Goal: Find specific page/section: Find specific page/section

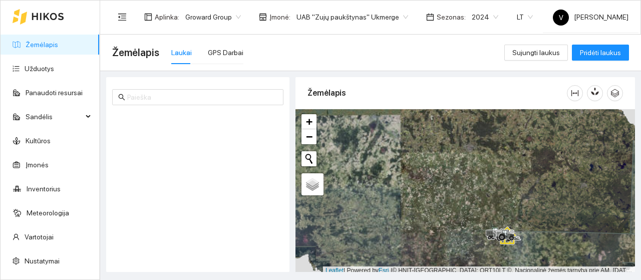
click at [480, 18] on span "2024" at bounding box center [485, 17] width 27 height 15
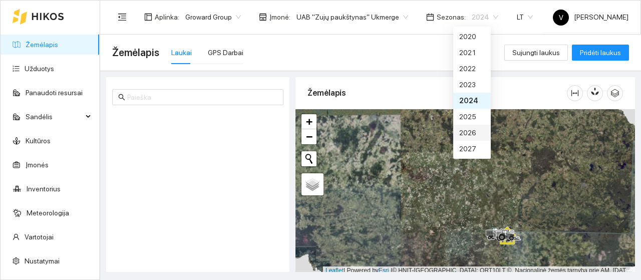
click at [473, 129] on div "2026" at bounding box center [472, 132] width 26 height 11
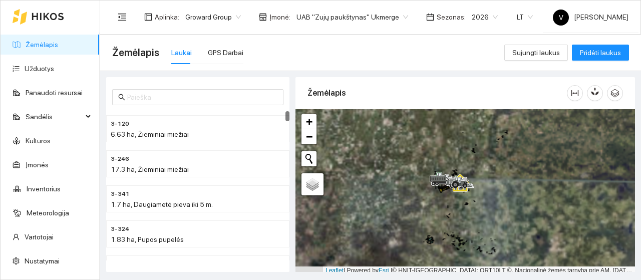
click at [397, 15] on span "UAB "Zujų paukštynas" Ukmerge" at bounding box center [352, 17] width 112 height 15
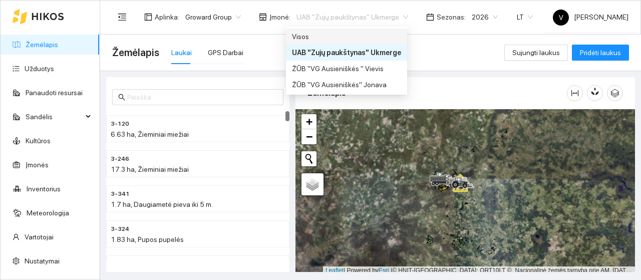
click at [361, 33] on div "Visos" at bounding box center [346, 36] width 109 height 11
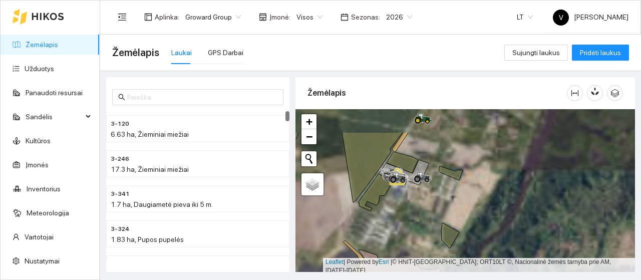
scroll to position [3, 0]
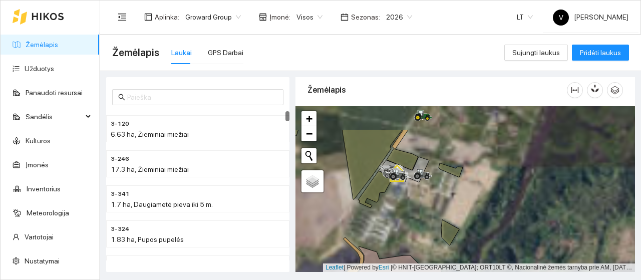
drag, startPoint x: 426, startPoint y: 217, endPoint x: 426, endPoint y: 273, distance: 56.1
click at [426, 273] on main "Žemėlapis Laukai GPS Darbai Sujungti laukus Pridėti laukus 3-120 6.63 ha, Žiemi…" at bounding box center [370, 157] width 541 height 245
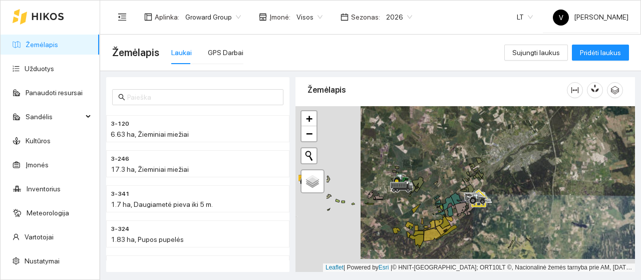
drag, startPoint x: 397, startPoint y: 215, endPoint x: 423, endPoint y: 204, distance: 28.3
click at [427, 209] on div at bounding box center [464, 189] width 339 height 166
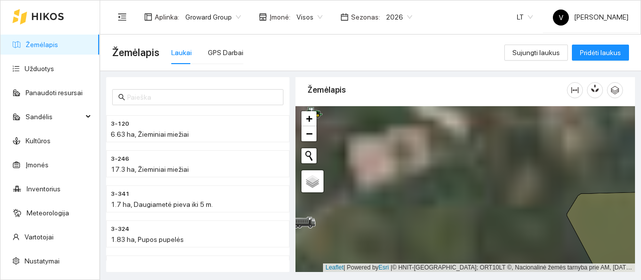
drag, startPoint x: 415, startPoint y: 219, endPoint x: 543, endPoint y: 285, distance: 144.0
click at [543, 279] on html "Žemėlapis Užduotys Panaudoti resursai Sandėlis Kultūros Įmonės Inventorius Mete…" at bounding box center [320, 140] width 641 height 280
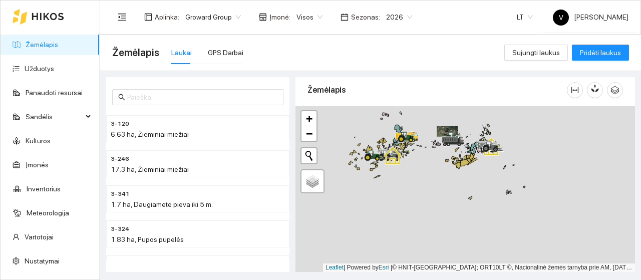
drag, startPoint x: 500, startPoint y: 194, endPoint x: 484, endPoint y: 140, distance: 57.0
click at [484, 140] on div at bounding box center [485, 151] width 6 height 25
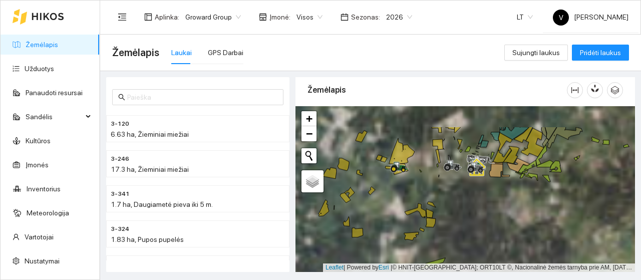
drag, startPoint x: 420, startPoint y: 211, endPoint x: 470, endPoint y: 254, distance: 65.3
click at [426, 218] on icon at bounding box center [415, 210] width 22 height 15
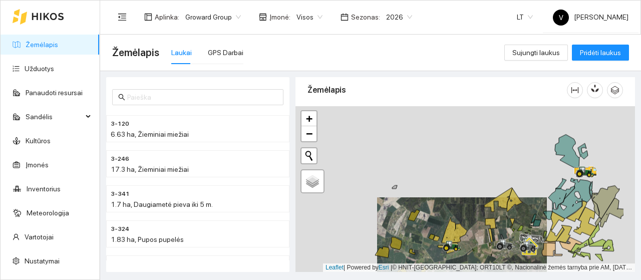
drag, startPoint x: 557, startPoint y: 208, endPoint x: 511, endPoint y: 250, distance: 62.0
click at [511, 250] on div at bounding box center [464, 189] width 339 height 166
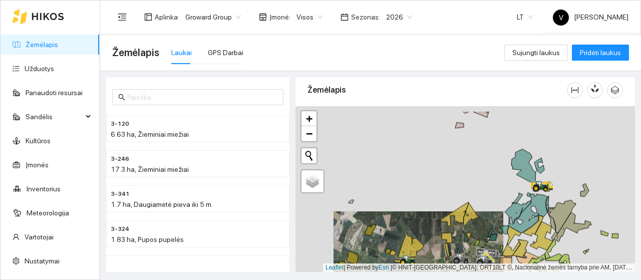
drag, startPoint x: 572, startPoint y: 210, endPoint x: 523, endPoint y: 232, distance: 53.5
click at [523, 232] on icon at bounding box center [533, 225] width 21 height 21
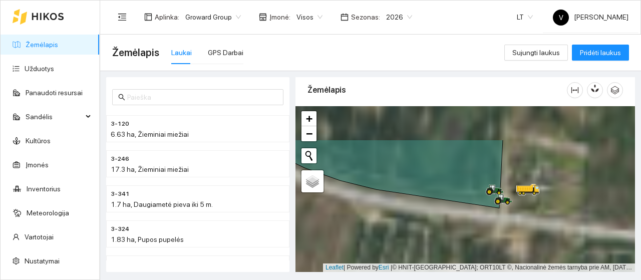
drag, startPoint x: 522, startPoint y: 230, endPoint x: 541, endPoint y: 262, distance: 37.3
click at [547, 276] on main "Žemėlapis Laukai GPS Darbai Sujungti laukus Pridėti laukus 3-120 6.63 ha, Žiemi…" at bounding box center [370, 157] width 541 height 245
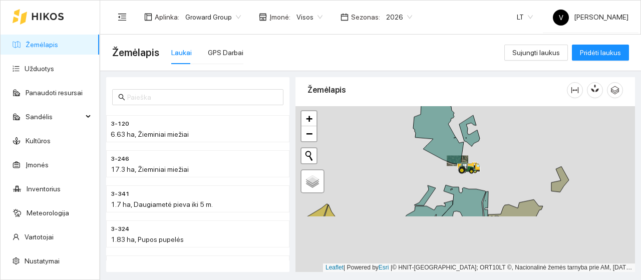
drag, startPoint x: 451, startPoint y: 169, endPoint x: 444, endPoint y: 106, distance: 63.5
click at [441, 107] on div at bounding box center [464, 189] width 339 height 166
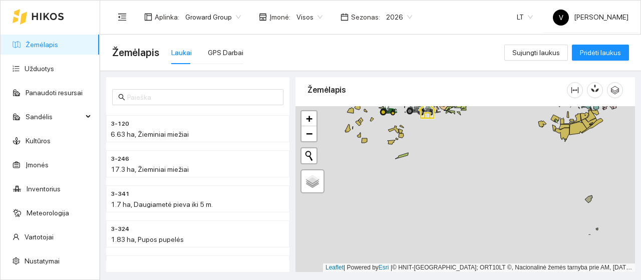
drag, startPoint x: 421, startPoint y: 210, endPoint x: 424, endPoint y: 118, distance: 91.6
click at [424, 118] on div at bounding box center [464, 189] width 339 height 166
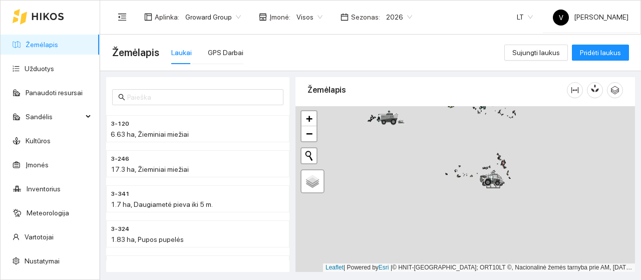
drag, startPoint x: 479, startPoint y: 240, endPoint x: 469, endPoint y: 129, distance: 111.1
click at [469, 129] on div at bounding box center [464, 189] width 339 height 166
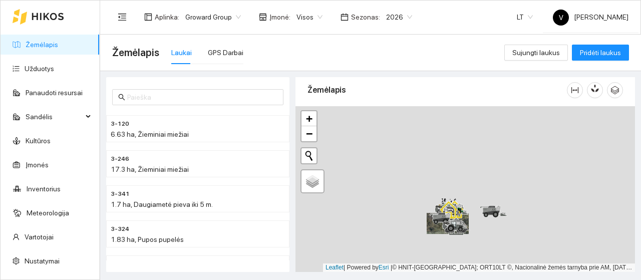
drag, startPoint x: 475, startPoint y: 157, endPoint x: 474, endPoint y: 203, distance: 46.1
click at [474, 203] on div at bounding box center [464, 189] width 339 height 166
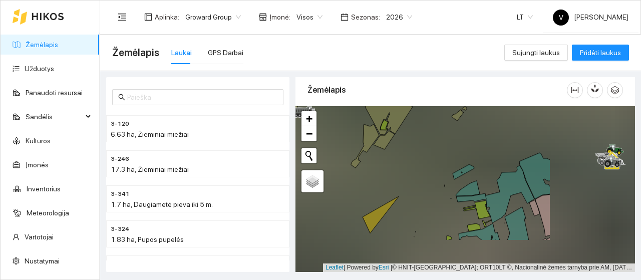
drag, startPoint x: 542, startPoint y: 189, endPoint x: 433, endPoint y: 145, distance: 117.5
click at [412, 135] on div at bounding box center [464, 189] width 339 height 166
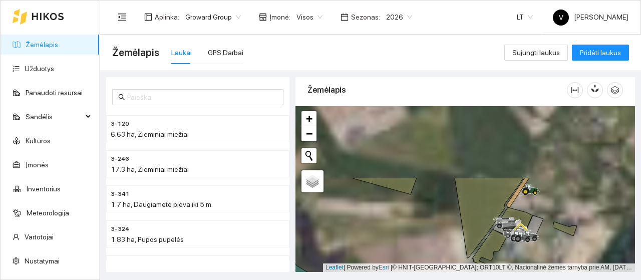
drag, startPoint x: 528, startPoint y: 199, endPoint x: 515, endPoint y: 217, distance: 21.5
click at [520, 232] on icon at bounding box center [523, 235] width 17 height 8
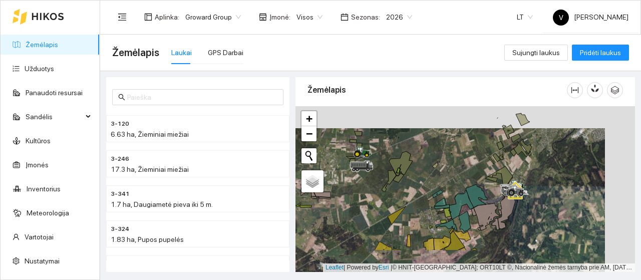
drag, startPoint x: 469, startPoint y: 233, endPoint x: 483, endPoint y: 159, distance: 75.9
click at [483, 184] on icon at bounding box center [477, 195] width 22 height 23
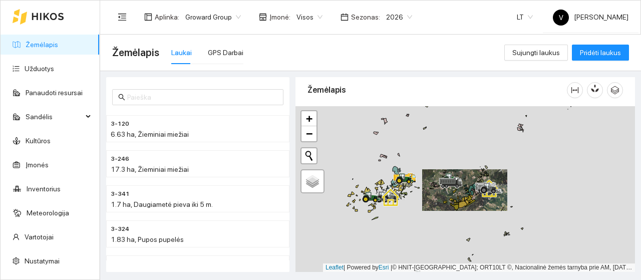
drag, startPoint x: 407, startPoint y: 209, endPoint x: 488, endPoint y: 130, distance: 112.9
click at [488, 130] on div at bounding box center [464, 189] width 339 height 166
